Goal: Transaction & Acquisition: Purchase product/service

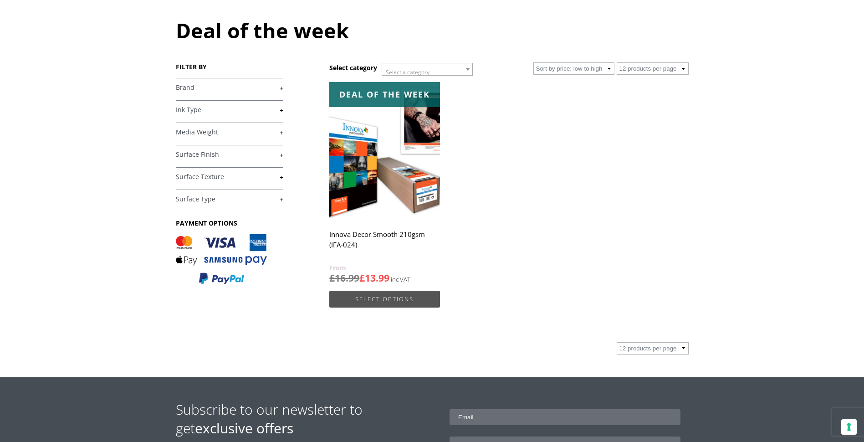
click at [382, 302] on link "Select options" at bounding box center [384, 298] width 110 height 17
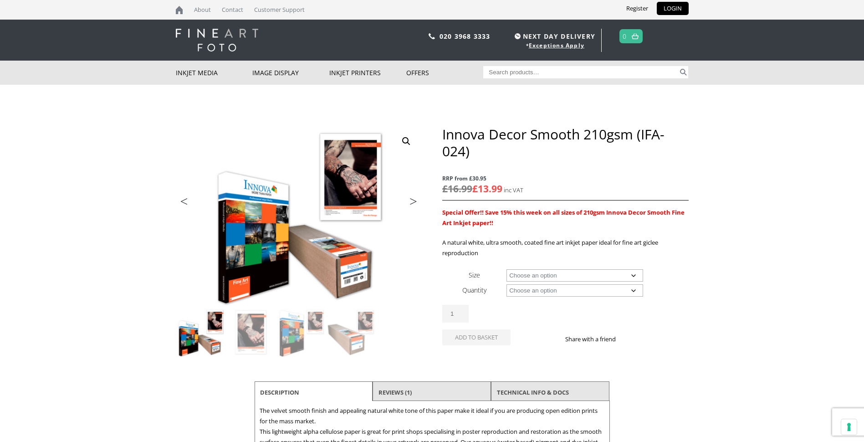
click at [637, 276] on select "Choose an option A4 Sheet A3 Sheet A3+ Sheet A2 Sheet 17" Wide Roll 24" Wide Ro…" at bounding box center [574, 275] width 137 height 12
click at [506, 269] on select "Choose an option A4 Sheet A3 Sheet A3+ Sheet A2 Sheet 17" Wide Roll 24" Wide Ro…" at bounding box center [574, 275] width 137 height 12
select select "a3-sheet"
click at [635, 291] on select "Choose an option 25 Sheets" at bounding box center [574, 290] width 137 height 12
select select "25-sheets"
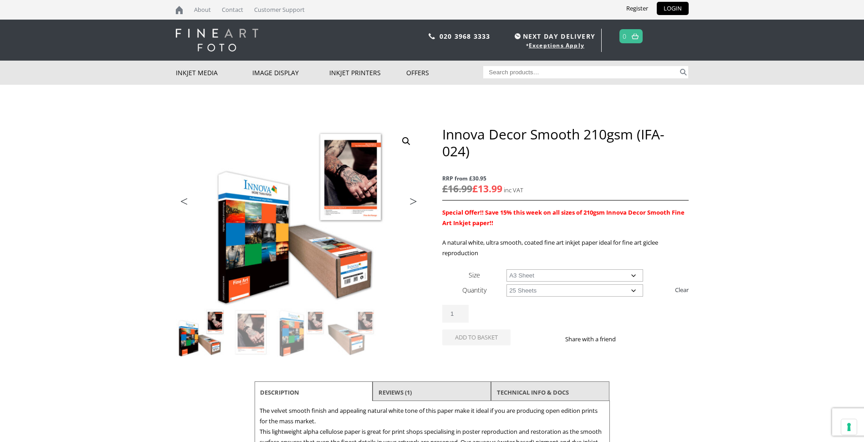
click at [506, 284] on select "Choose an option 25 Sheets" at bounding box center [574, 290] width 137 height 12
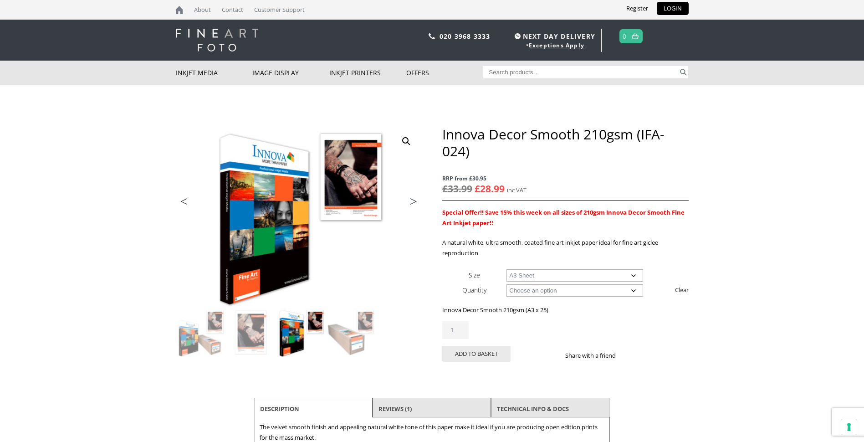
click at [633, 275] on select "Choose an option A4 Sheet A3 Sheet A3+ Sheet A2 Sheet" at bounding box center [574, 275] width 137 height 12
click at [506, 269] on select "Choose an option A4 Sheet A3 Sheet A3+ Sheet A2 Sheet" at bounding box center [574, 275] width 137 height 12
click at [632, 275] on select "Choose an option A4 Sheet A3 Sheet A3+ Sheet A2 Sheet" at bounding box center [574, 275] width 137 height 12
click at [506, 269] on select "Choose an option A4 Sheet A3 Sheet A3+ Sheet A2 Sheet" at bounding box center [574, 275] width 137 height 12
click at [637, 275] on select "Choose an option A4 Sheet A3 Sheet A3+ Sheet A2 Sheet" at bounding box center [574, 275] width 137 height 12
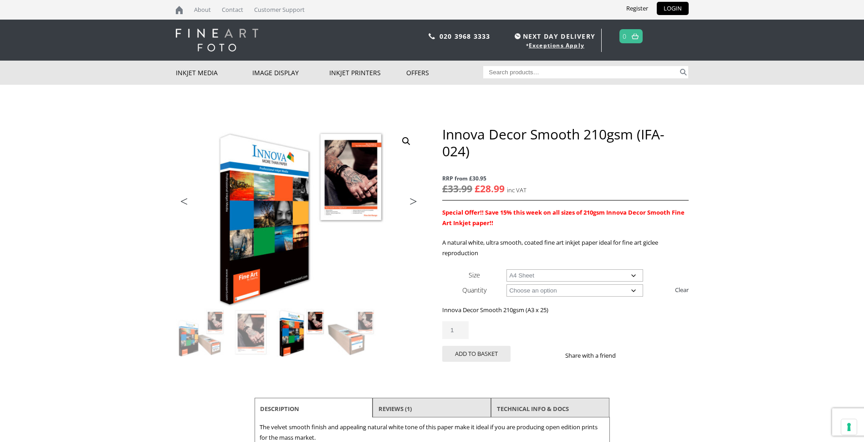
click at [506, 269] on select "Choose an option A4 Sheet A3 Sheet A3+ Sheet A2 Sheet" at bounding box center [574, 275] width 137 height 12
select select "a4-sheet"
click at [633, 290] on select "Choose an option 25 Sheets" at bounding box center [574, 290] width 137 height 12
